Goal: Download file/media

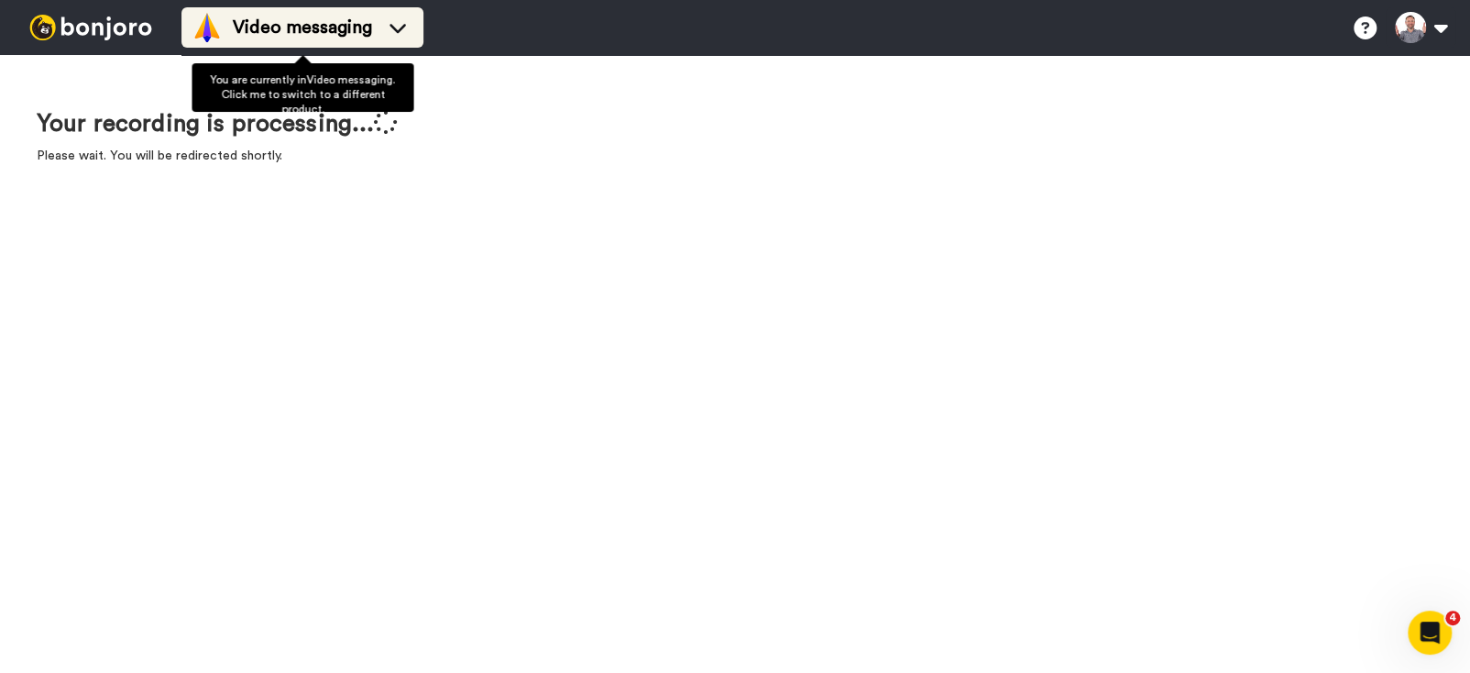
click at [354, 34] on span "Video messaging" at bounding box center [302, 28] width 139 height 26
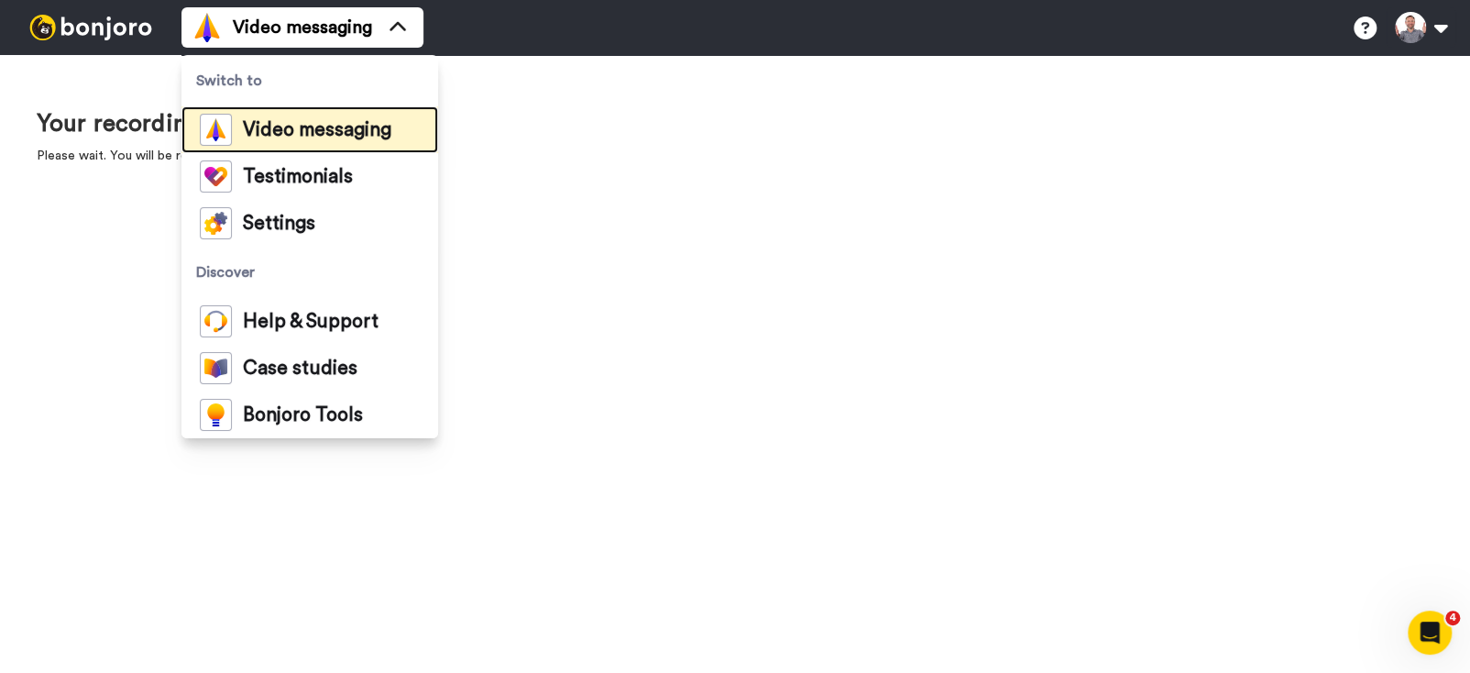
click at [323, 127] on span "Video messaging" at bounding box center [317, 130] width 148 height 18
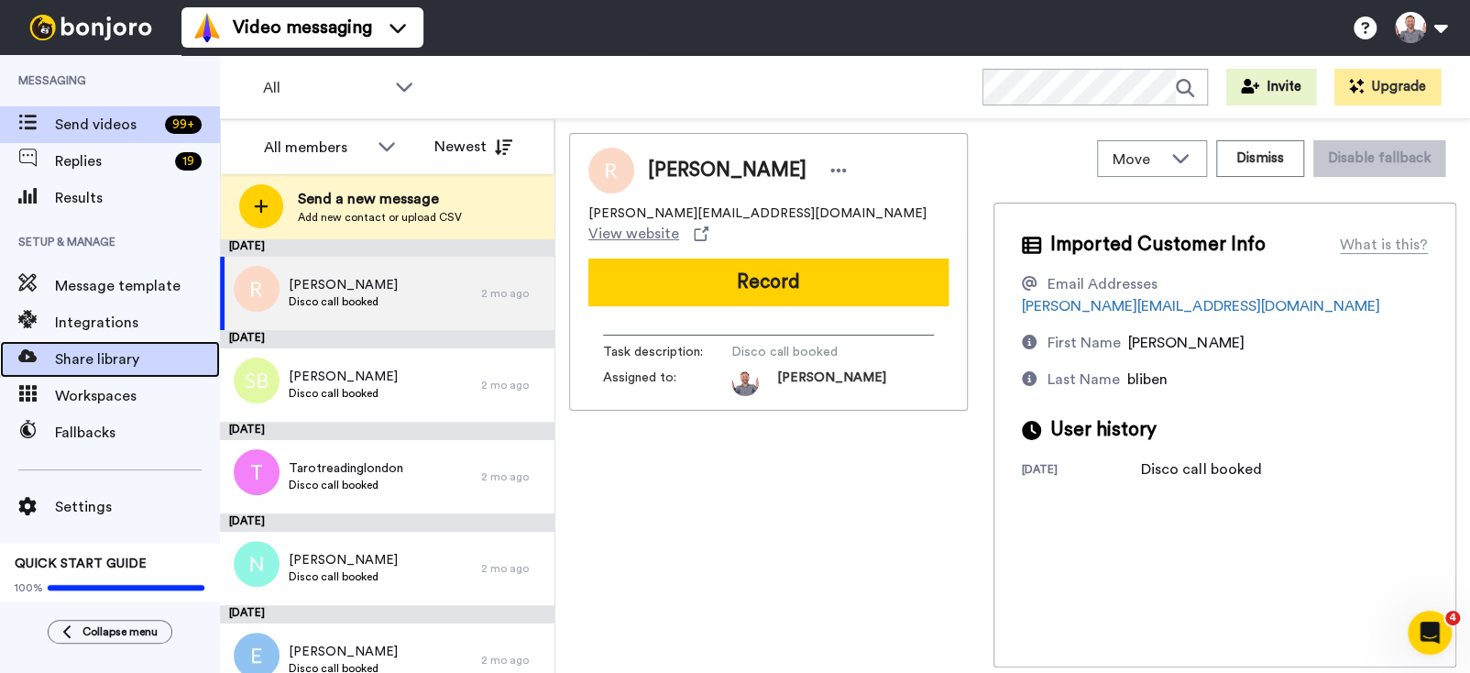
click at [112, 345] on div "Share library" at bounding box center [110, 359] width 220 height 37
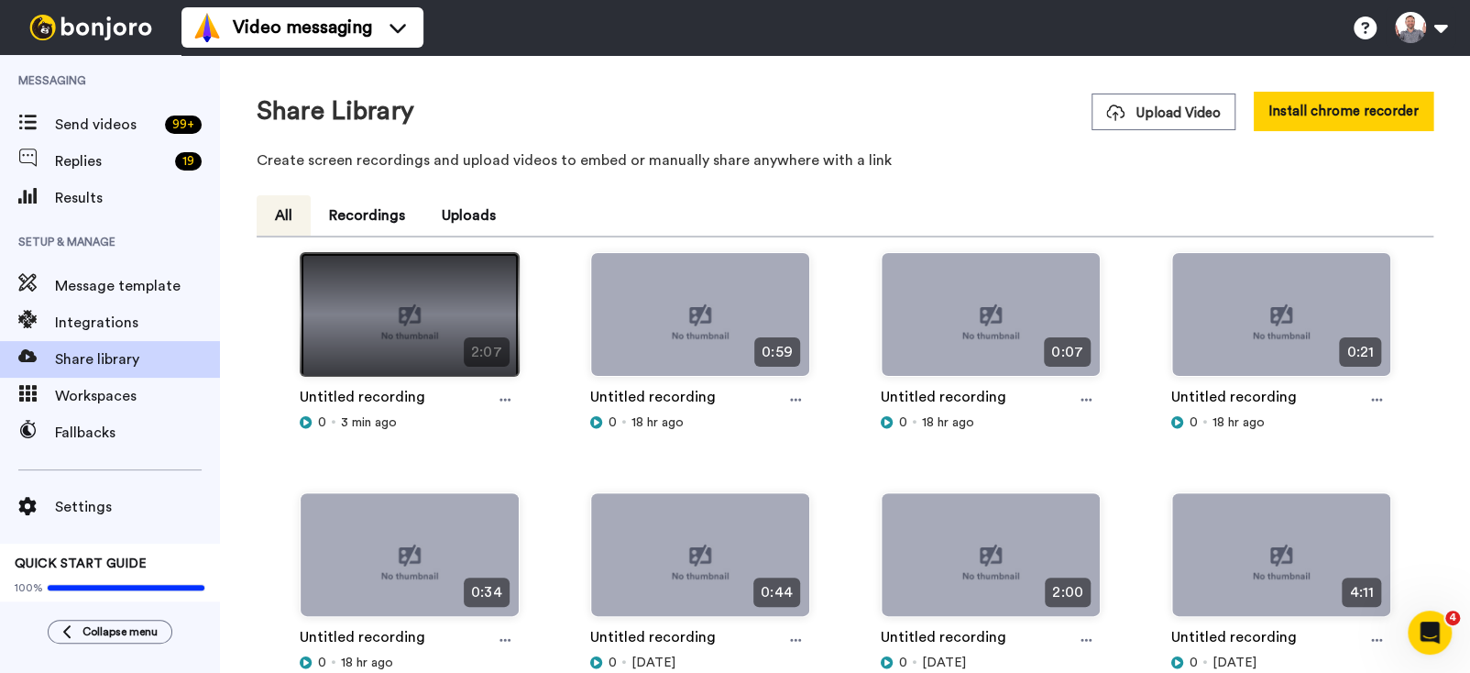
click at [452, 290] on img at bounding box center [410, 322] width 218 height 138
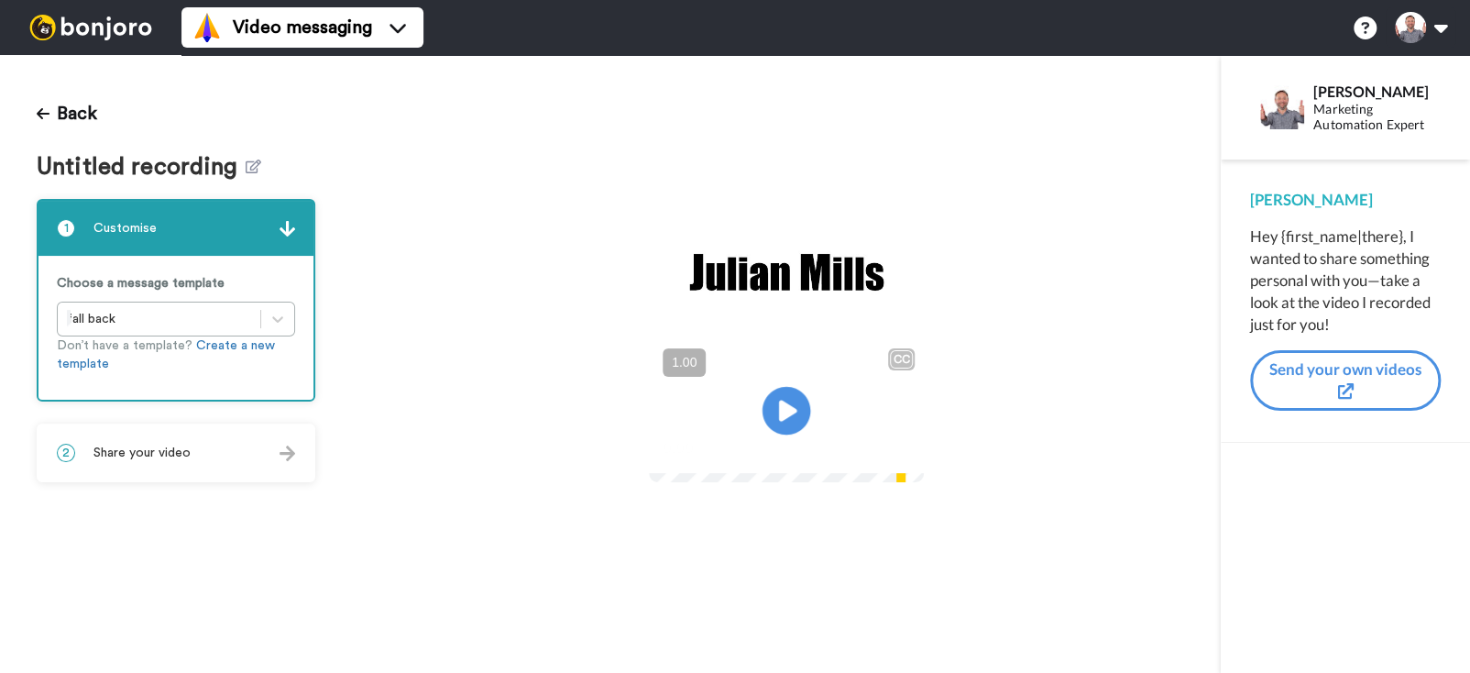
click at [796, 398] on icon at bounding box center [786, 410] width 49 height 49
click at [801, 394] on icon at bounding box center [786, 410] width 49 height 49
click at [78, 105] on button "Back" at bounding box center [67, 114] width 60 height 44
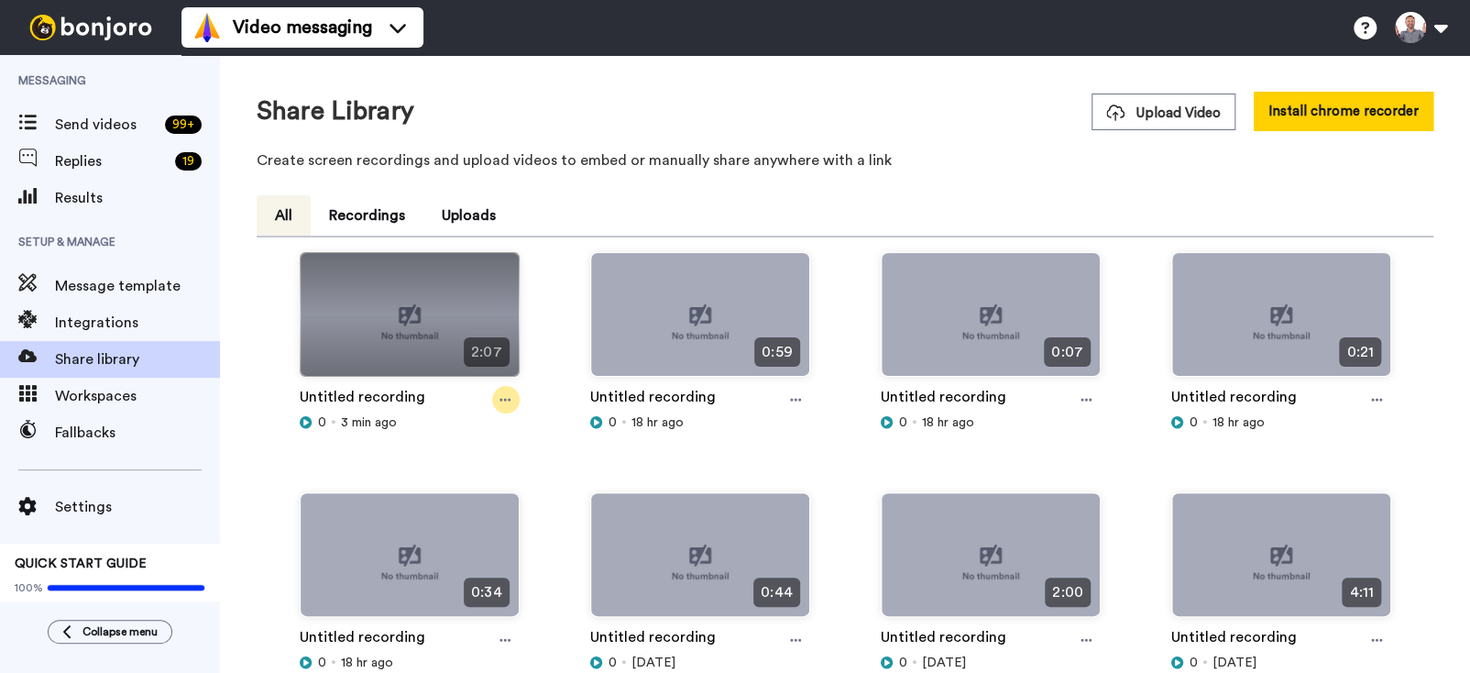
click at [503, 397] on icon at bounding box center [504, 399] width 11 height 13
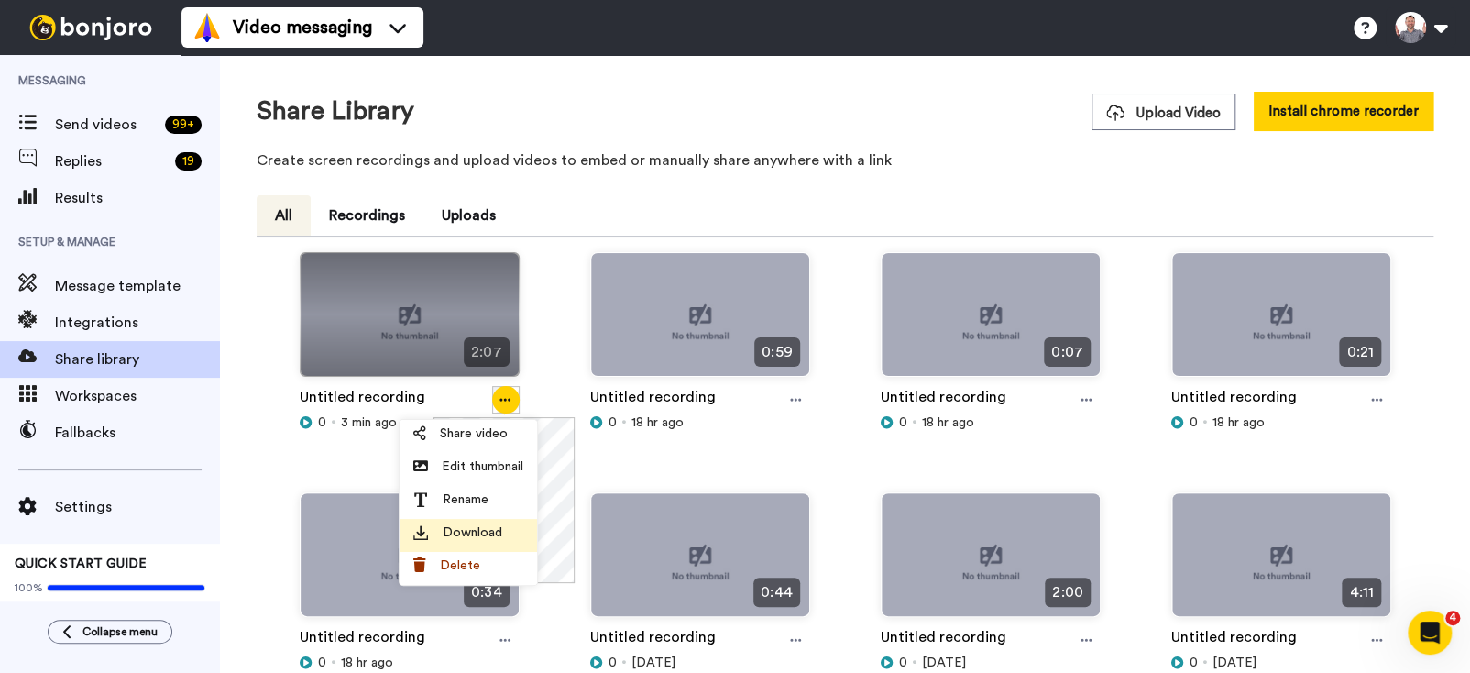
click at [491, 532] on span "Download" at bounding box center [473, 532] width 60 height 18
